Goal: Register for event/course

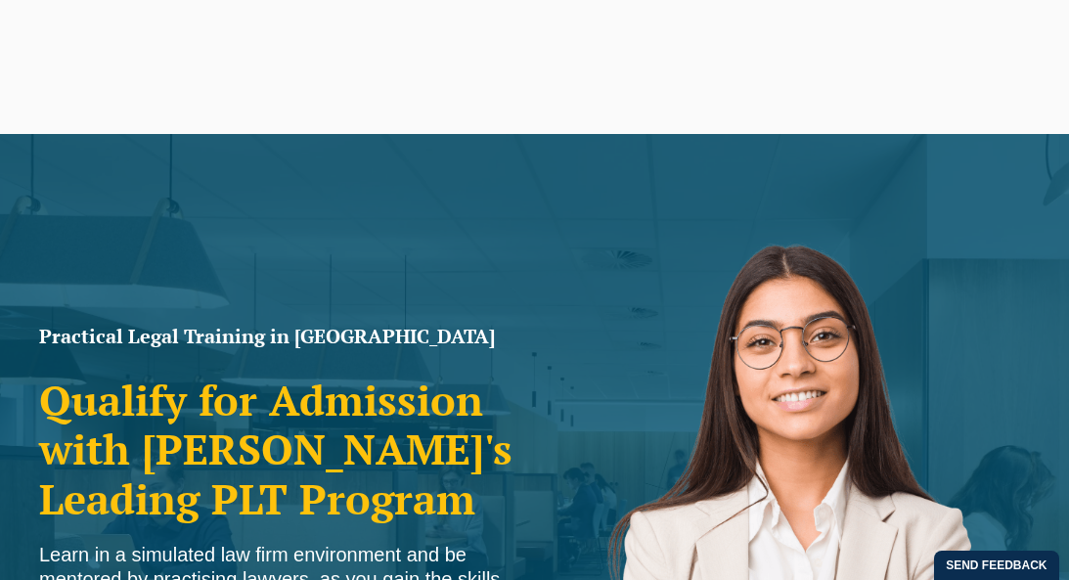
scroll to position [526, 0]
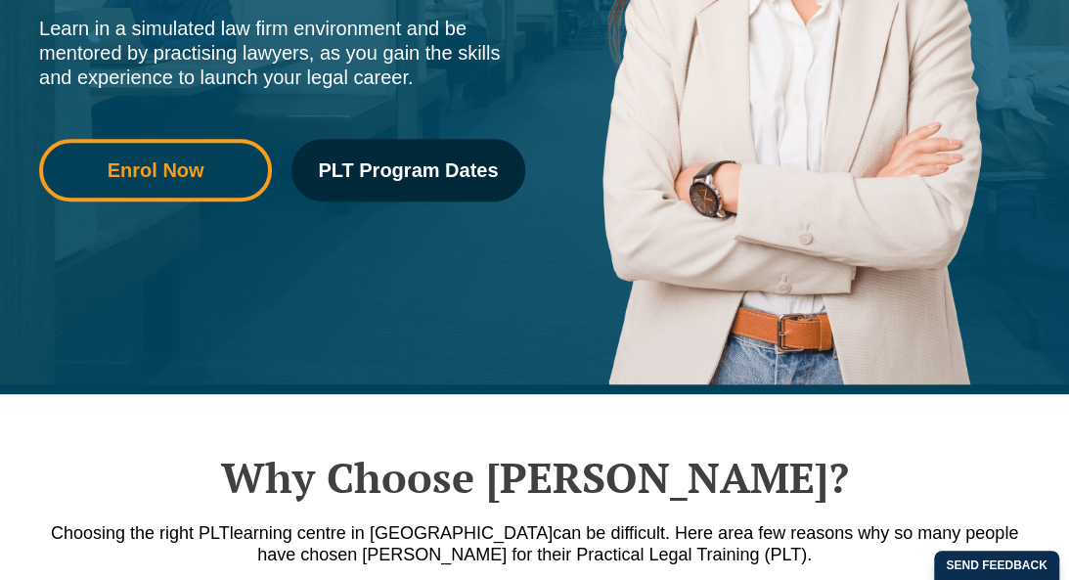
click at [200, 186] on link "Enrol Now" at bounding box center [155, 170] width 233 height 63
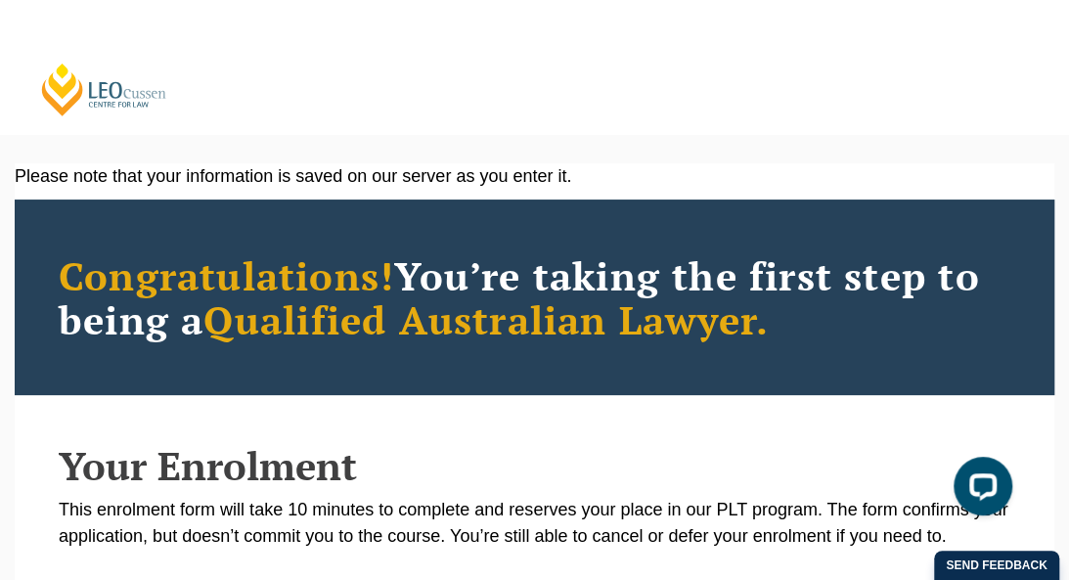
click at [107, 100] on link "[PERSON_NAME] Centre for Law" at bounding box center [104, 90] width 130 height 56
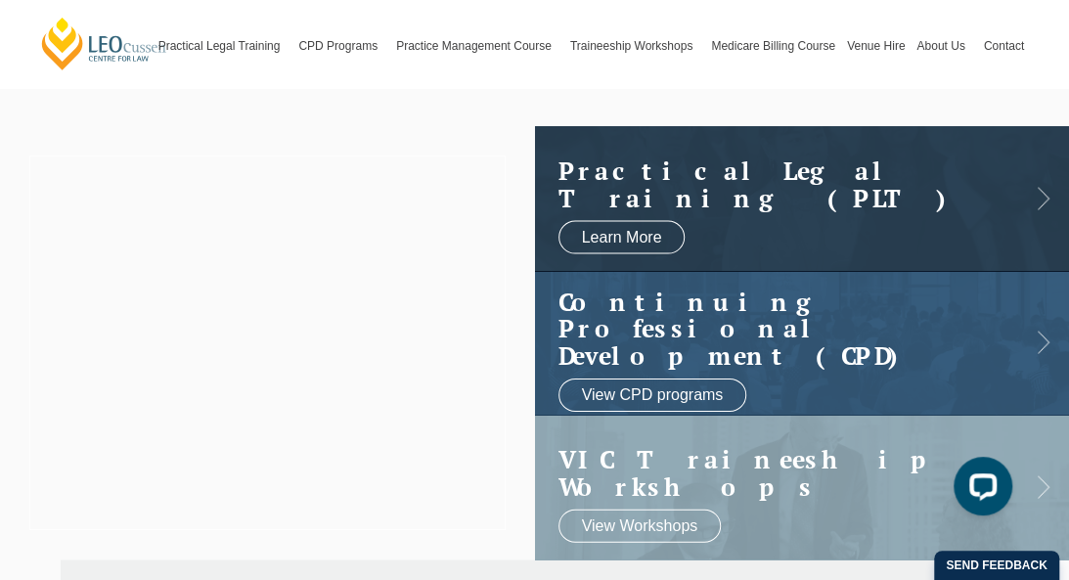
scroll to position [33, 0]
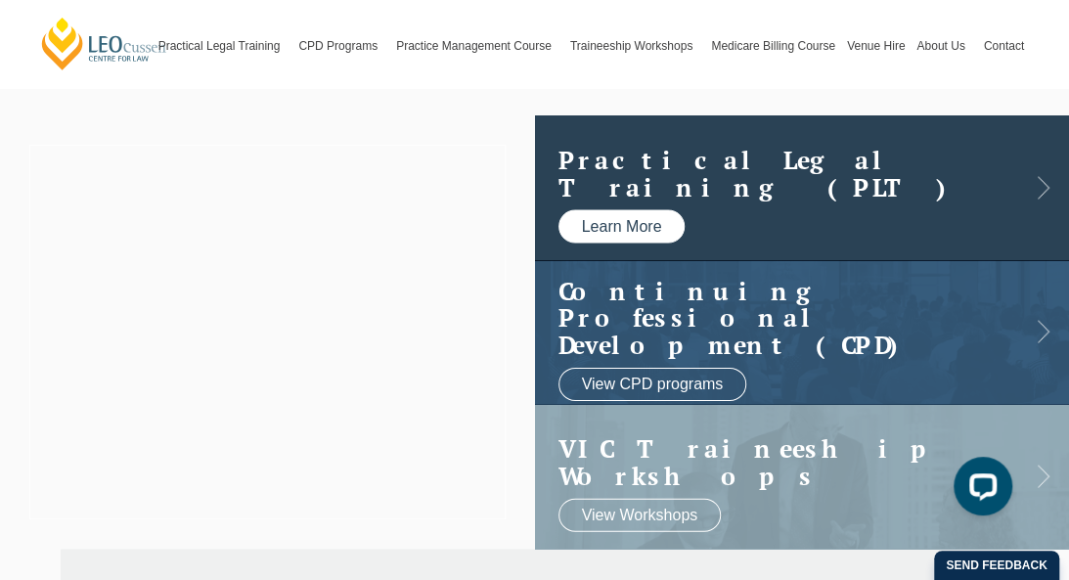
click at [574, 234] on link "Learn More" at bounding box center [622, 226] width 127 height 33
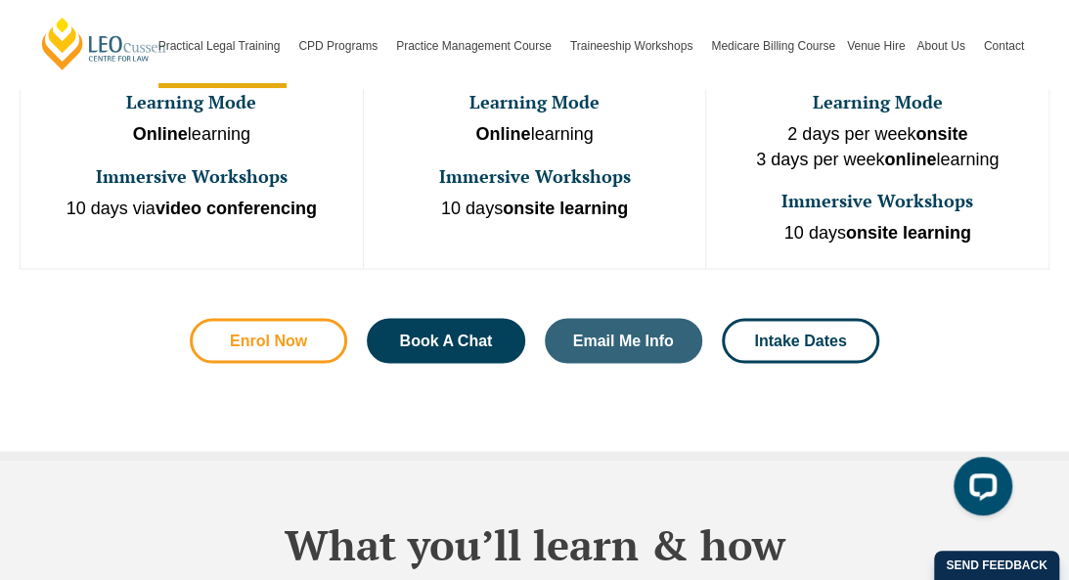
click at [290, 318] on link "Enrol Now" at bounding box center [268, 340] width 157 height 45
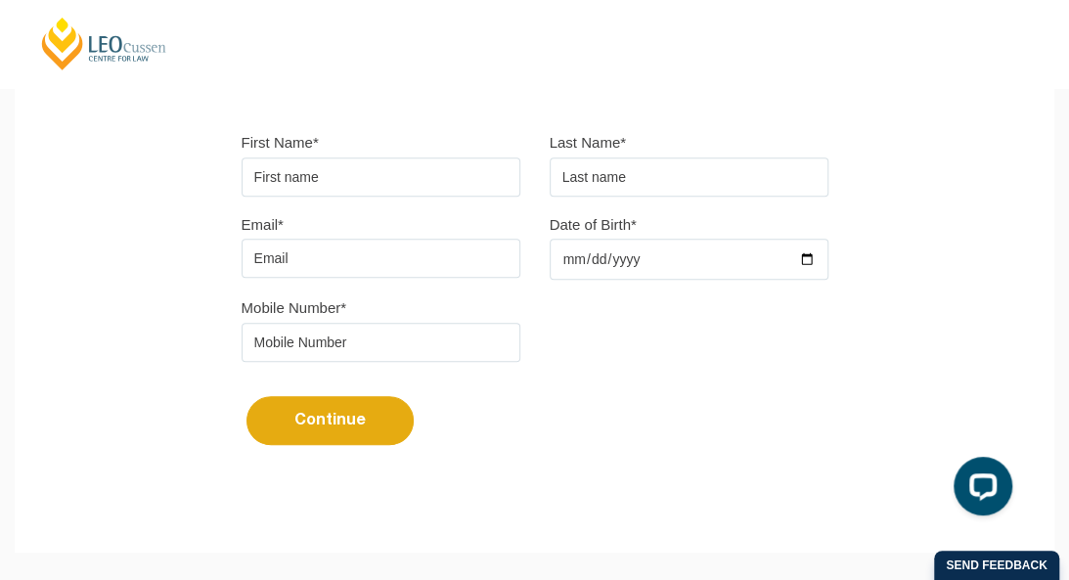
scroll to position [533, 0]
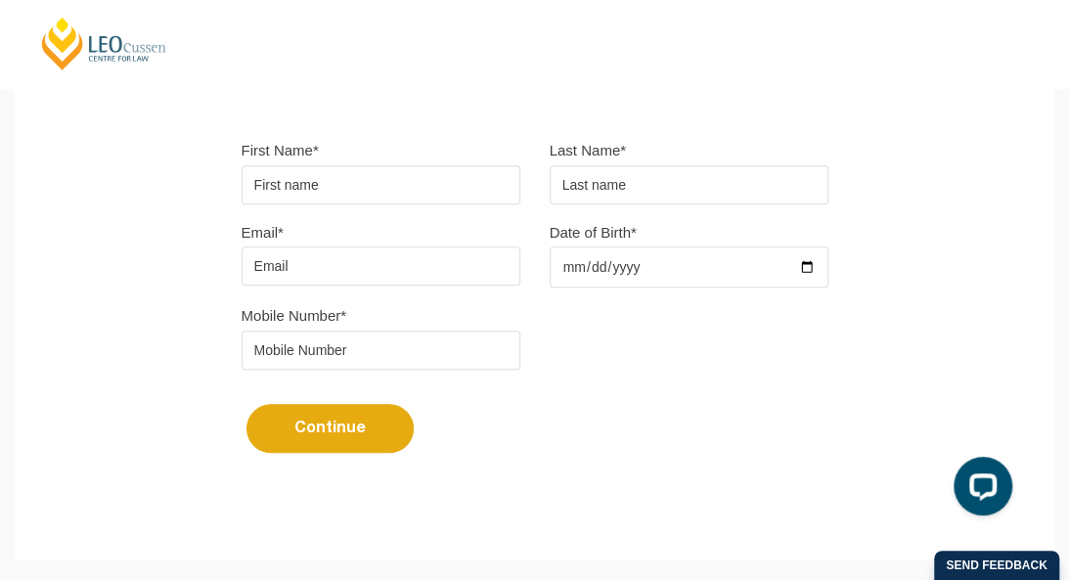
click at [378, 195] on input "First Name*" at bounding box center [381, 184] width 279 height 39
type input "Devika"
type input "Chaudhary"
type input "devika.chaudhary@education.vic.gov.au"
type input "0422143041"
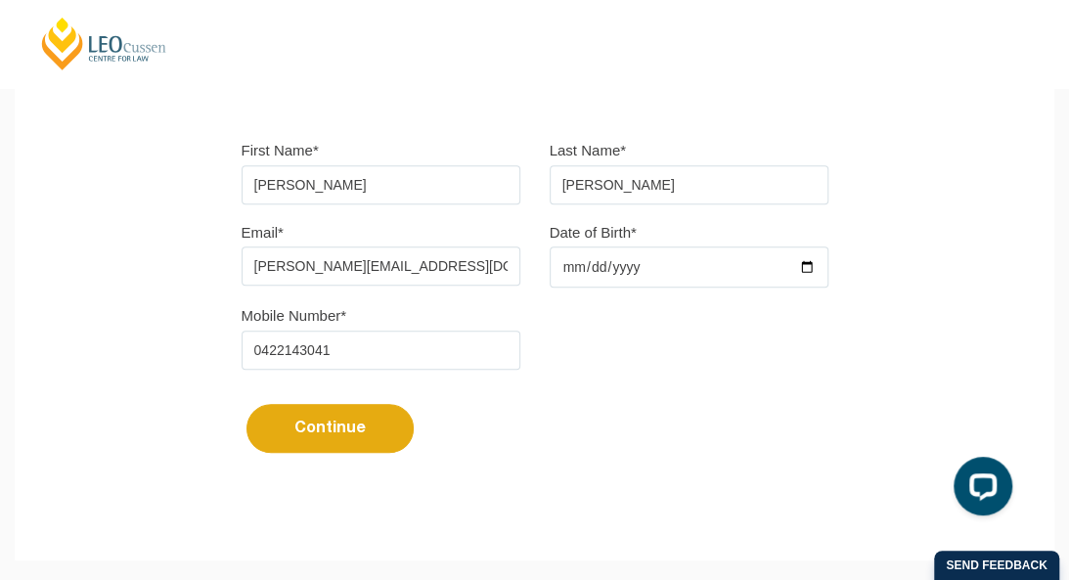
drag, startPoint x: 501, startPoint y: 263, endPoint x: 47, endPoint y: 267, distance: 453.9
click at [47, 267] on div "Please note that your information is saved on our server as you enter it. Congr…" at bounding box center [535, 66] width 1040 height 872
type input "chaudharyd802@gmail.com"
click at [589, 263] on input "Date of Birth*" at bounding box center [689, 267] width 279 height 41
click at [577, 265] on input "Date of Birth*" at bounding box center [689, 267] width 279 height 41
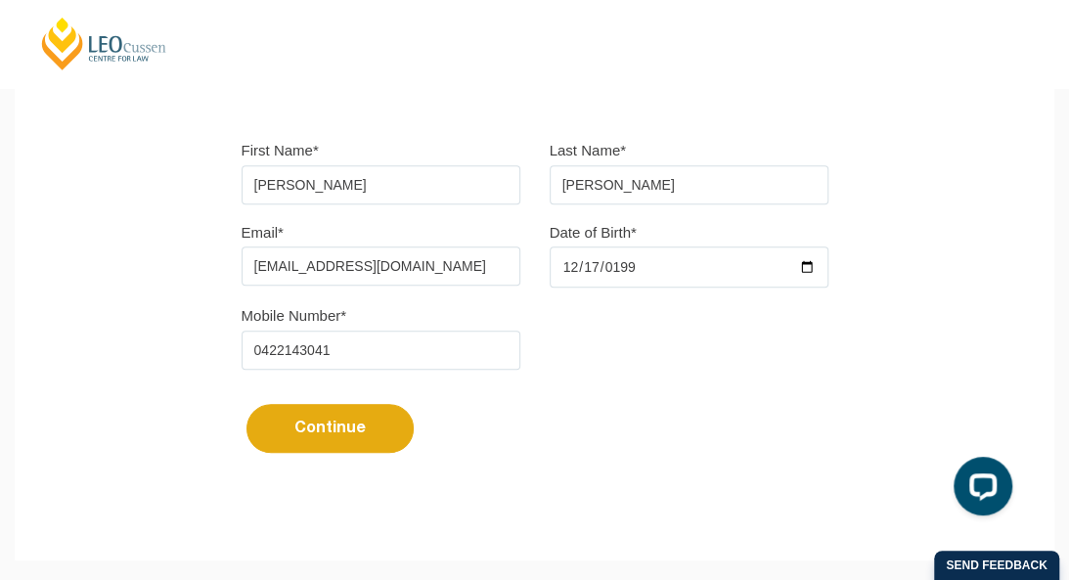
type input "1999-12-17"
click at [344, 410] on button "Continue" at bounding box center [330, 428] width 167 height 49
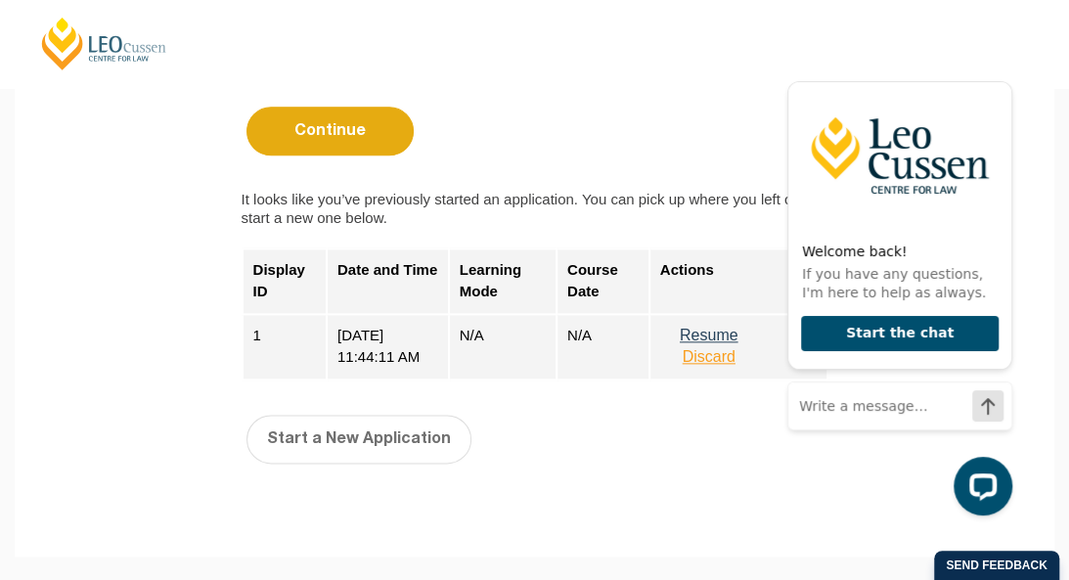
scroll to position [861, 0]
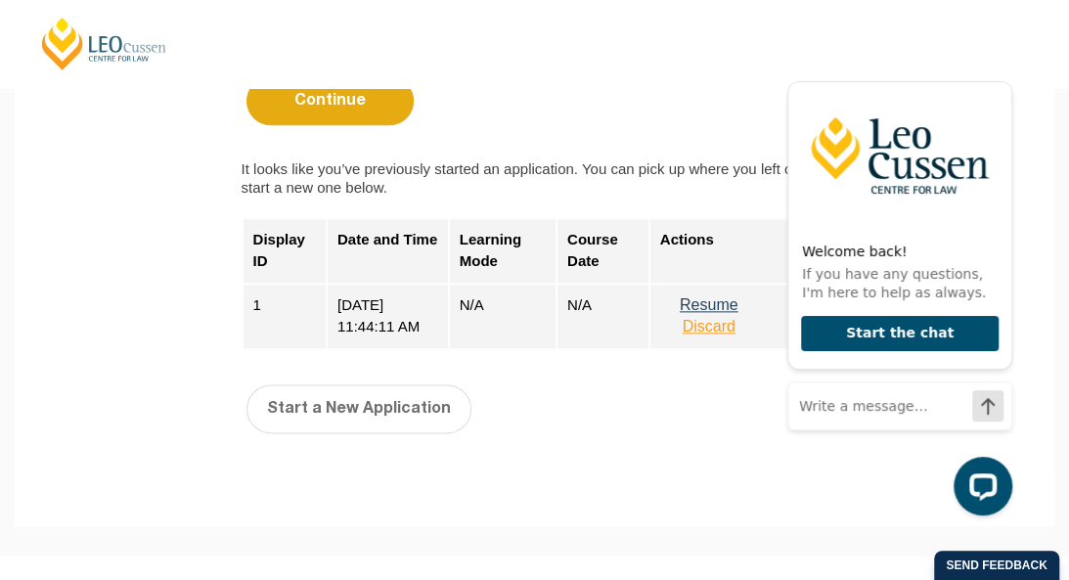
click at [511, 371] on form "First Name* Devika Last Name* Chaudhary Email* chaudharyd802@gmail.com Date of …" at bounding box center [535, 124] width 587 height 688
click at [556, 441] on form "First Name* Devika Last Name* Chaudhary Email* chaudharyd802@gmail.com Date of …" at bounding box center [535, 124] width 587 height 688
click at [999, 65] on icon "Hide greeting" at bounding box center [1000, 65] width 23 height 23
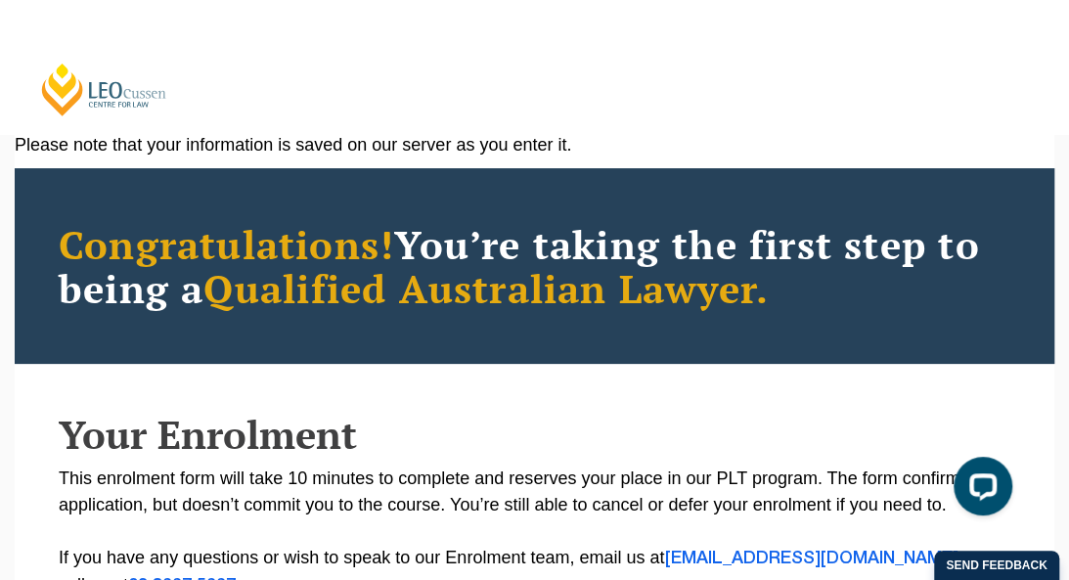
scroll to position [0, 0]
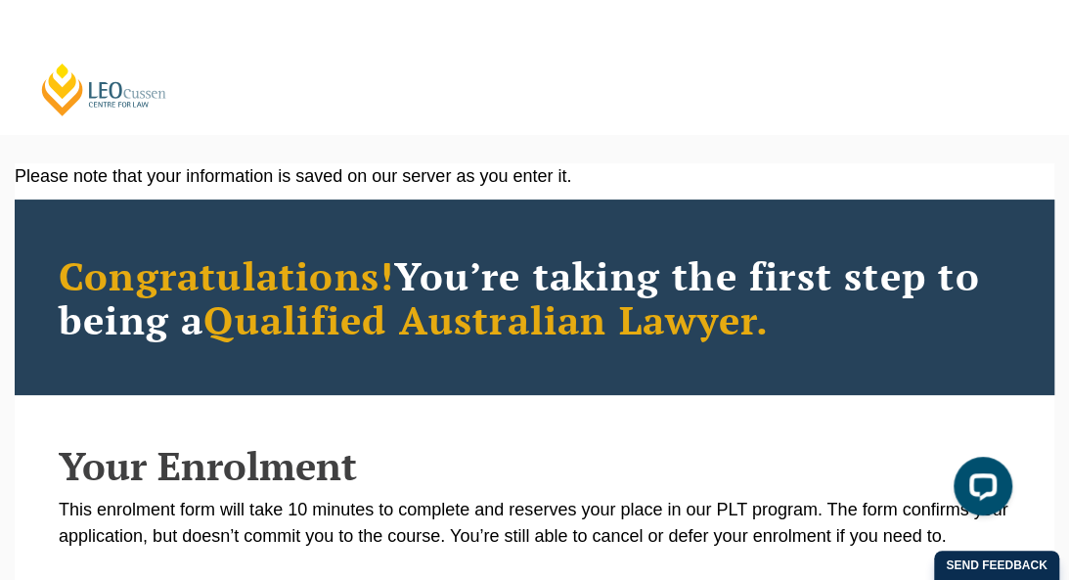
click at [131, 87] on link "[PERSON_NAME] Centre for Law" at bounding box center [104, 90] width 130 height 56
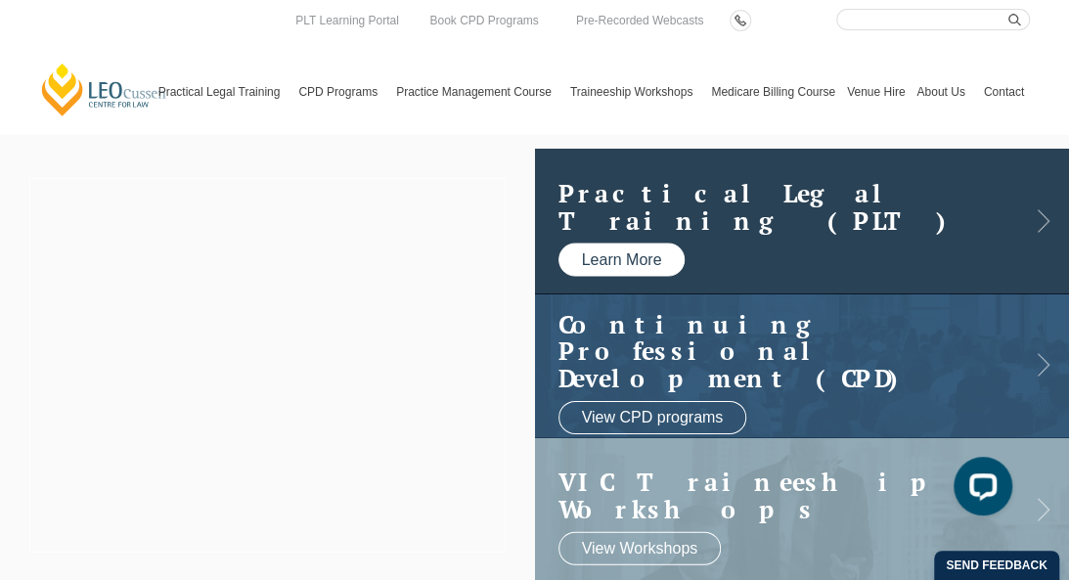
click at [615, 265] on link "Learn More" at bounding box center [622, 260] width 127 height 33
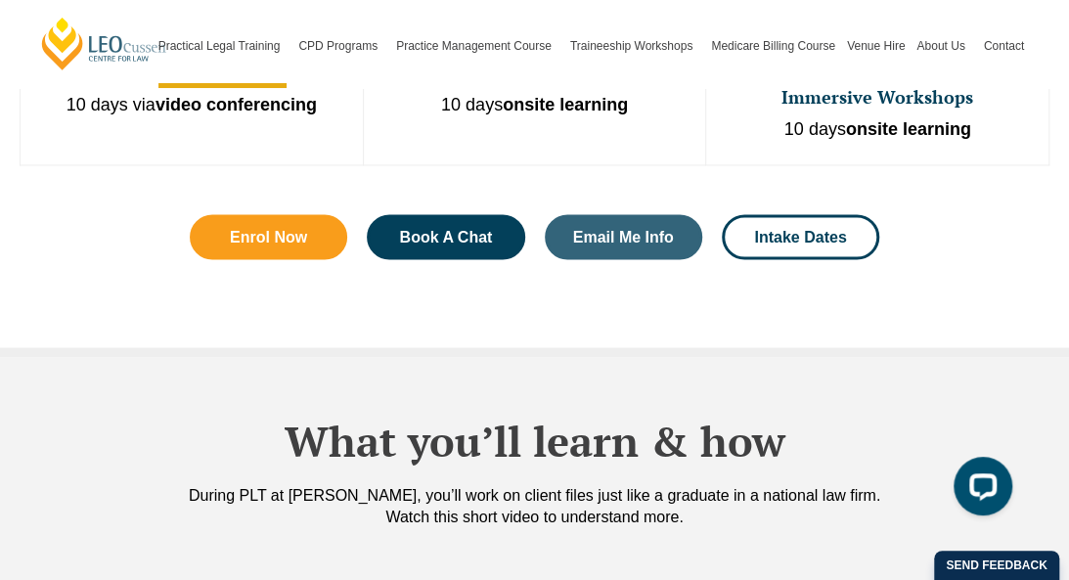
scroll to position [1435, 0]
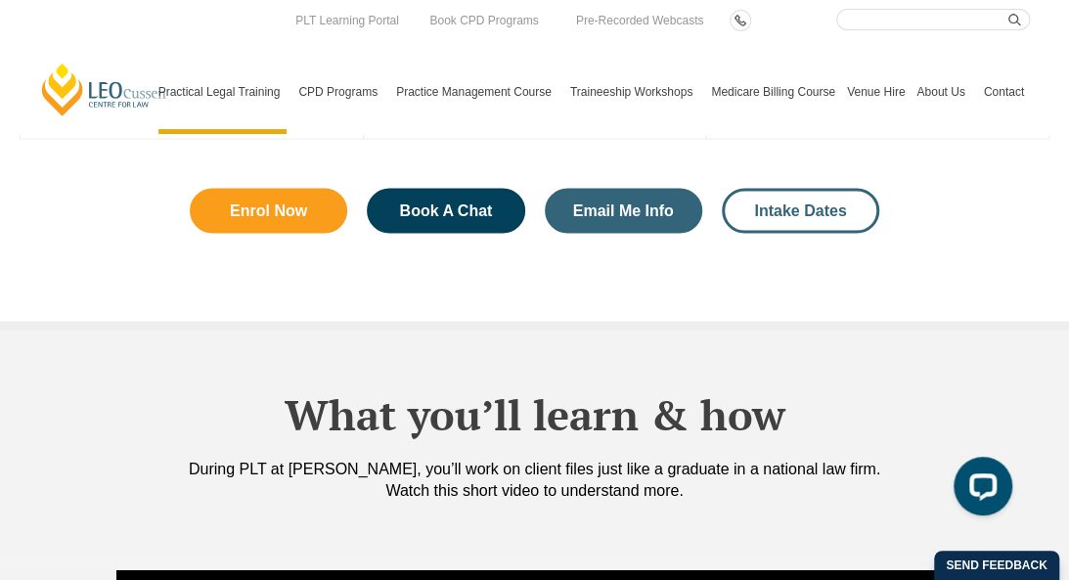
click at [790, 188] on link "Intake Dates" at bounding box center [800, 210] width 157 height 45
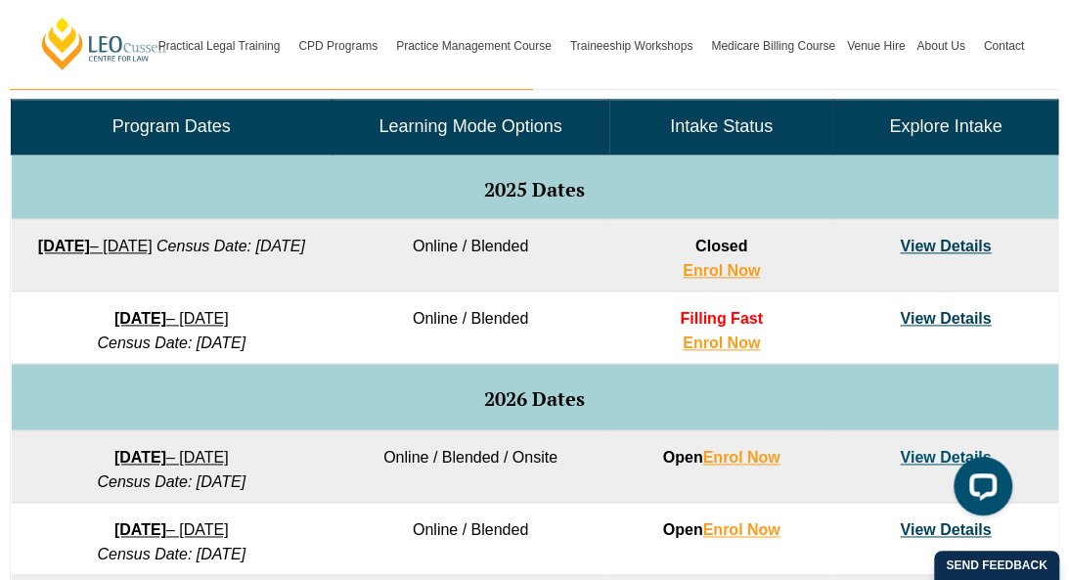
scroll to position [948, 0]
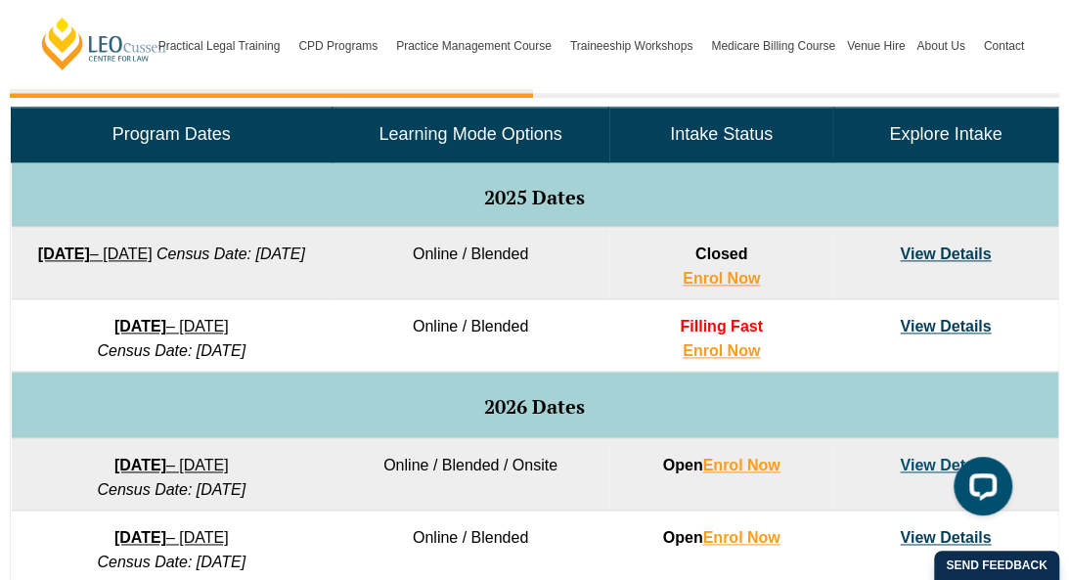
click at [949, 340] on td "View Details" at bounding box center [945, 335] width 224 height 72
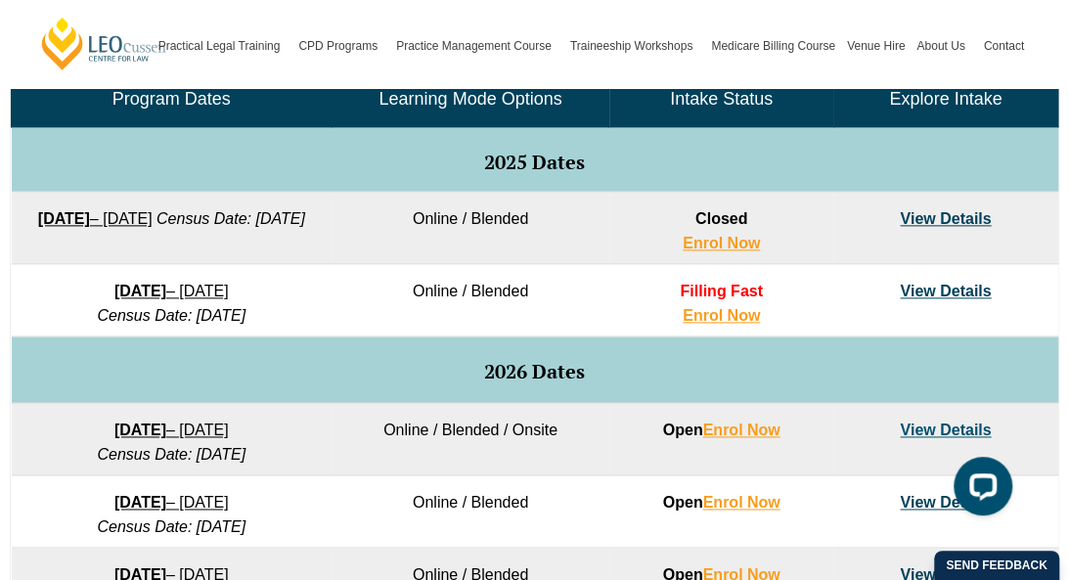
scroll to position [981, 0]
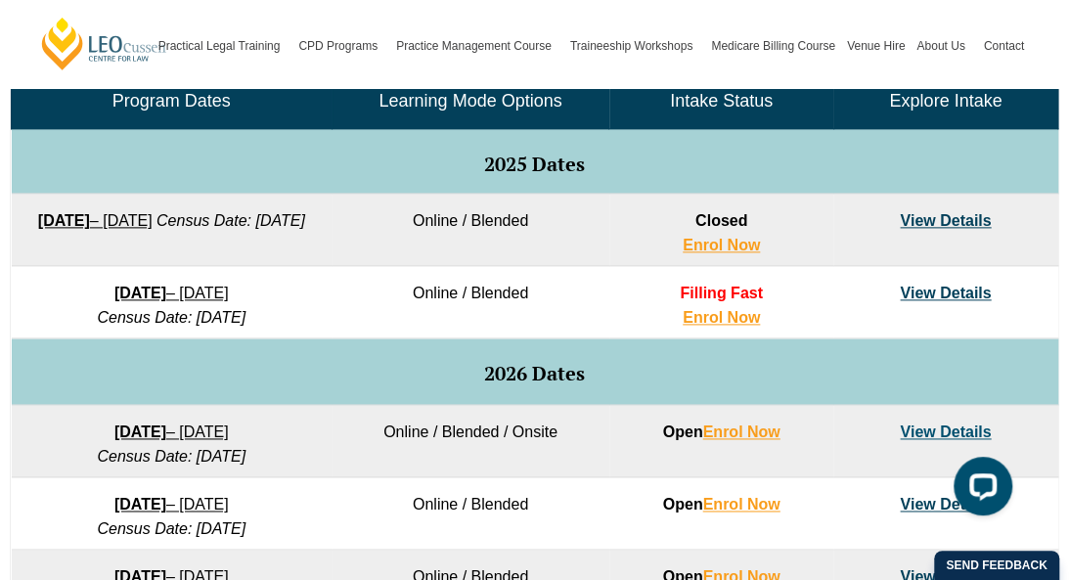
click at [960, 297] on link "View Details" at bounding box center [945, 293] width 91 height 17
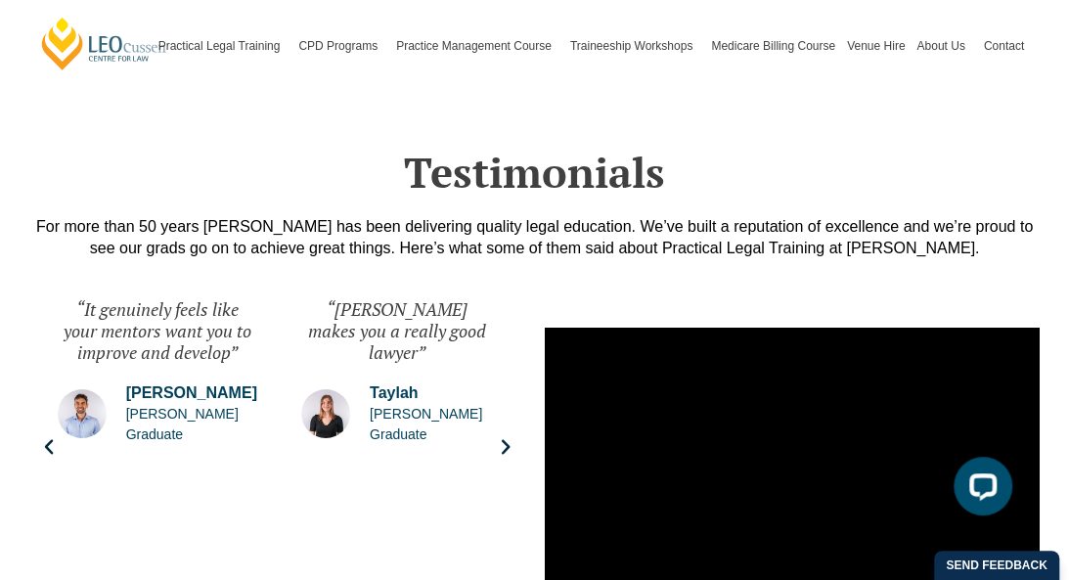
scroll to position [2764, 0]
